Goal: Task Accomplishment & Management: Use online tool/utility

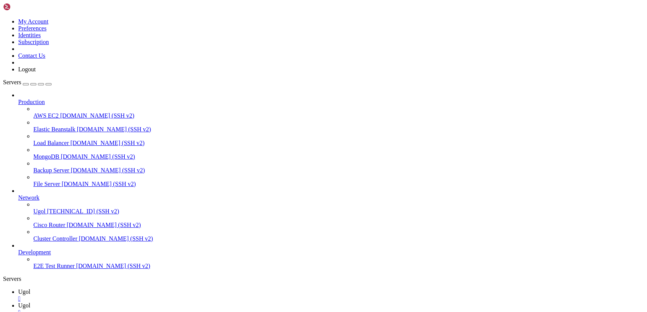
scroll to position [0, 0]
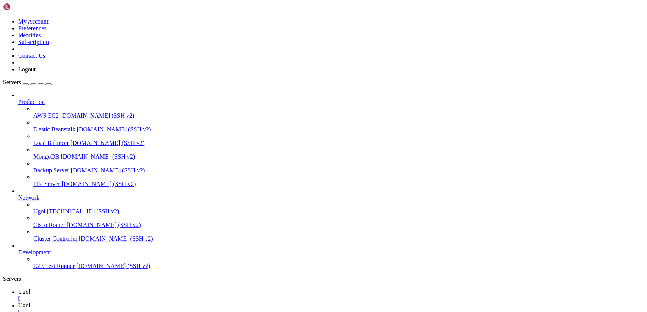
type input "/var/www/my-old-laravel-app/resources/views/includes"
drag, startPoint x: 140, startPoint y: 209, endPoint x: 96, endPoint y: 18, distance: 196.0
type textarea "<div class="container"> <h2>Создание нового пользователя</h2>"
